Goal: Task Accomplishment & Management: Manage account settings

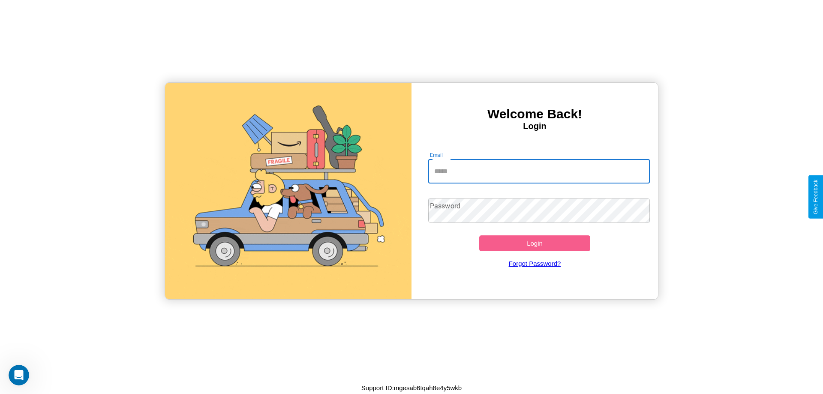
click at [539, 171] on input "Email" at bounding box center [539, 171] width 222 height 24
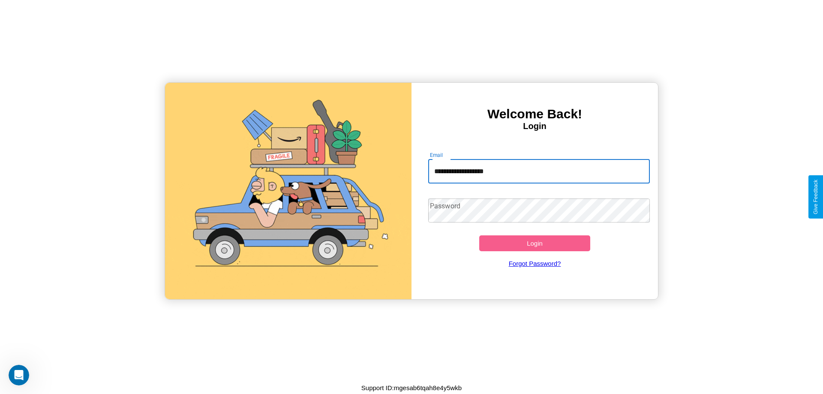
type input "**********"
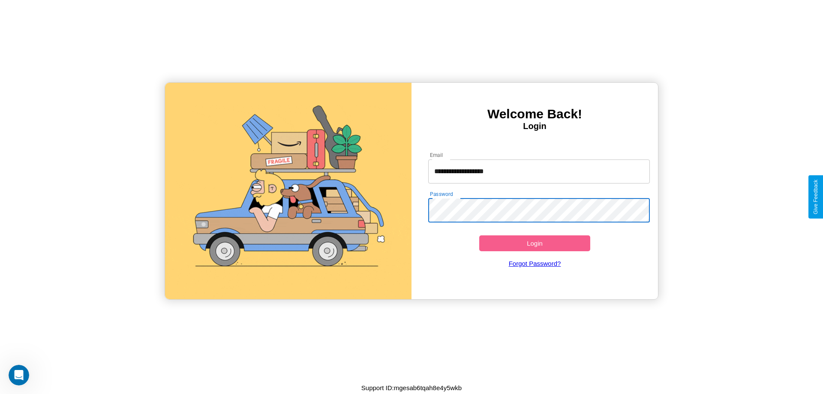
click at [535, 243] on button "Login" at bounding box center [534, 243] width 111 height 16
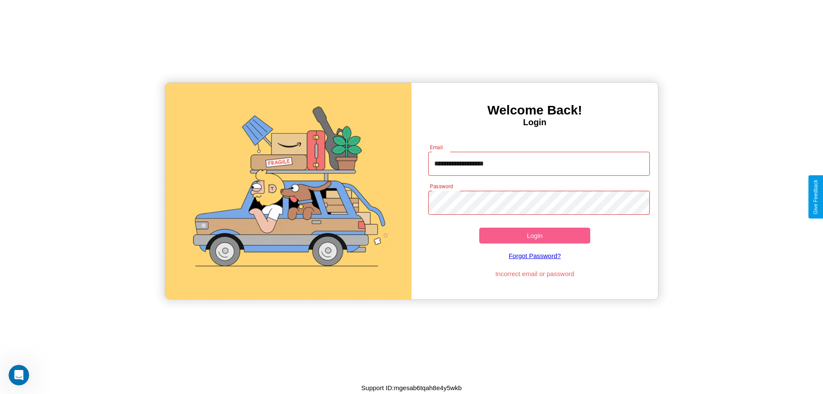
click at [535, 235] on button "Login" at bounding box center [534, 236] width 111 height 16
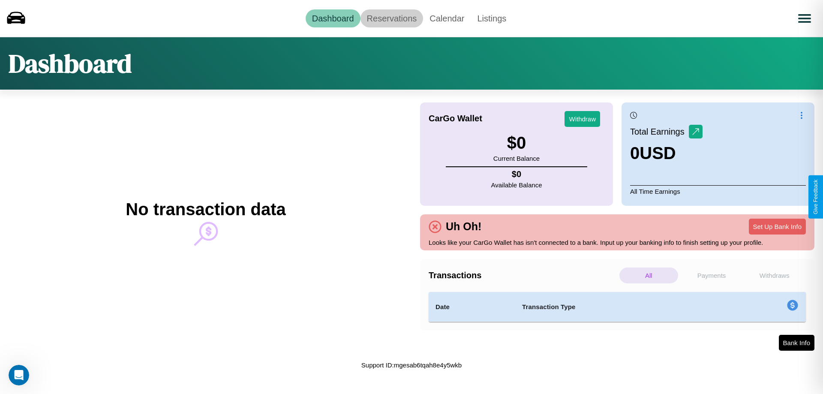
click at [391, 18] on link "Reservations" at bounding box center [392, 18] width 63 height 18
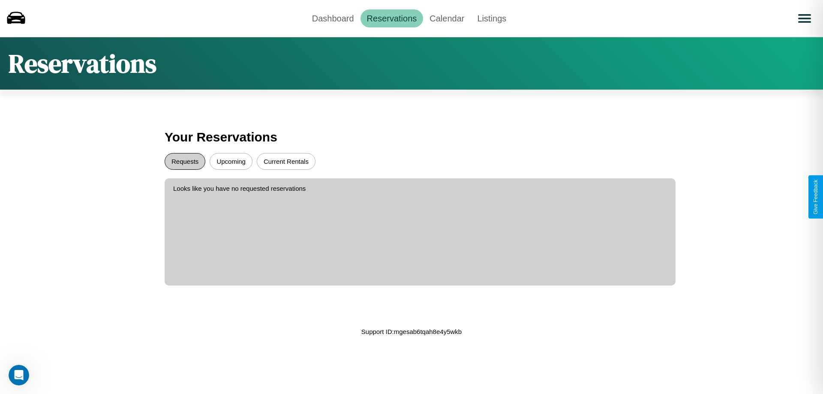
click at [185, 161] on button "Requests" at bounding box center [185, 161] width 41 height 17
click at [231, 161] on button "Upcoming" at bounding box center [231, 161] width 43 height 17
click at [447, 18] on link "Calendar" at bounding box center [447, 18] width 48 height 18
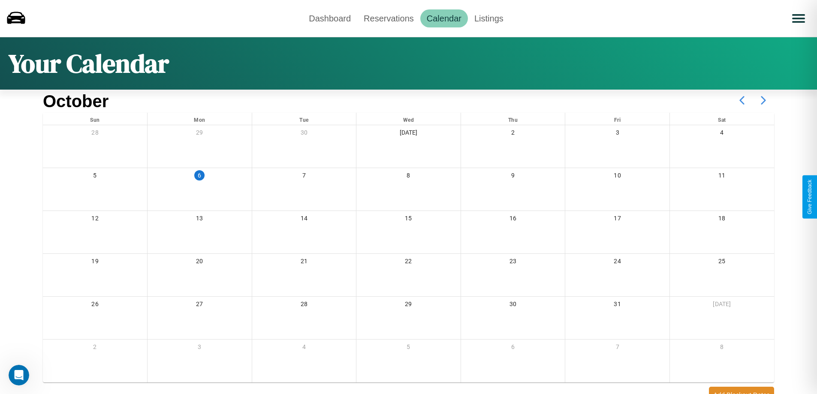
click at [763, 100] on icon at bounding box center [762, 100] width 21 height 21
click at [330, 18] on link "Dashboard" at bounding box center [329, 18] width 55 height 18
